Goal: Find specific page/section: Find specific page/section

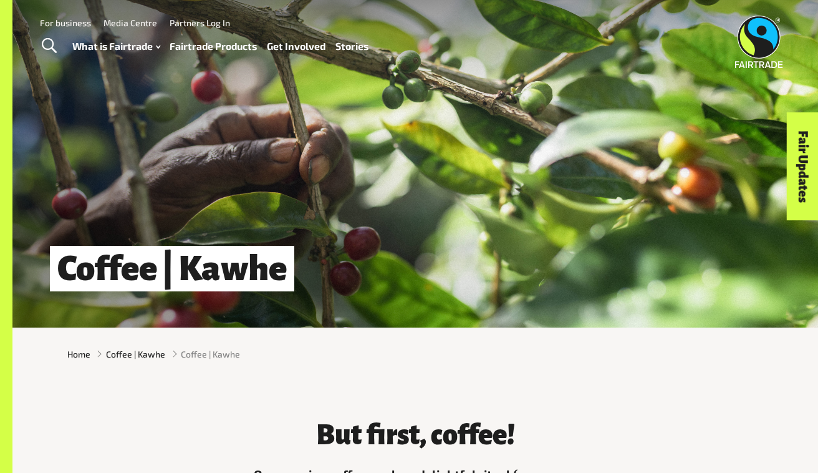
click at [766, 22] on img at bounding box center [759, 42] width 48 height 52
